Goal: Entertainment & Leisure: Consume media (video, audio)

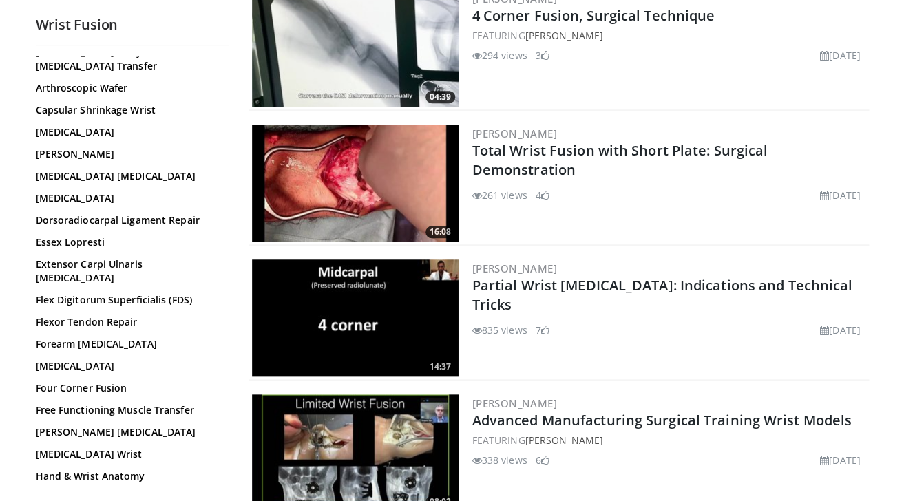
scroll to position [246, 0]
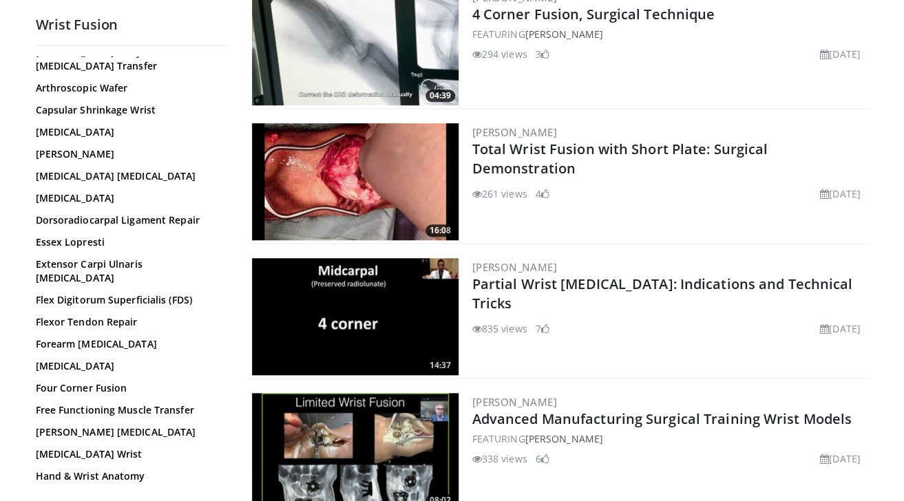
click at [368, 208] on img at bounding box center [355, 181] width 207 height 117
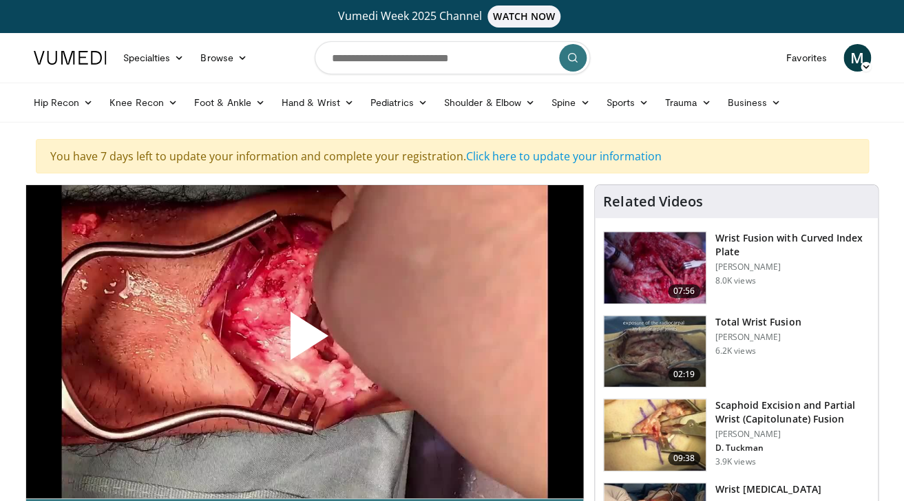
click at [304, 341] on span "Video Player" at bounding box center [304, 341] width 0 height 0
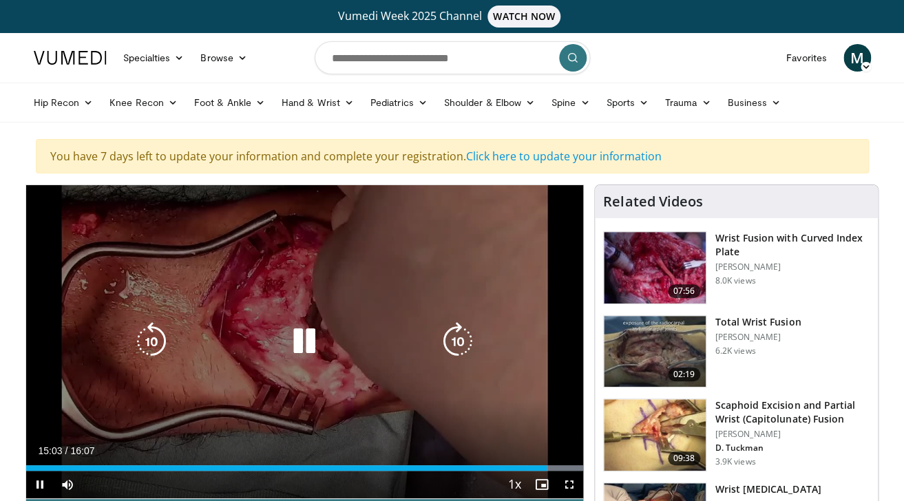
click at [318, 320] on div "10 seconds Tap to unmute" at bounding box center [305, 341] width 558 height 313
